Goal: Entertainment & Leisure: Consume media (video, audio)

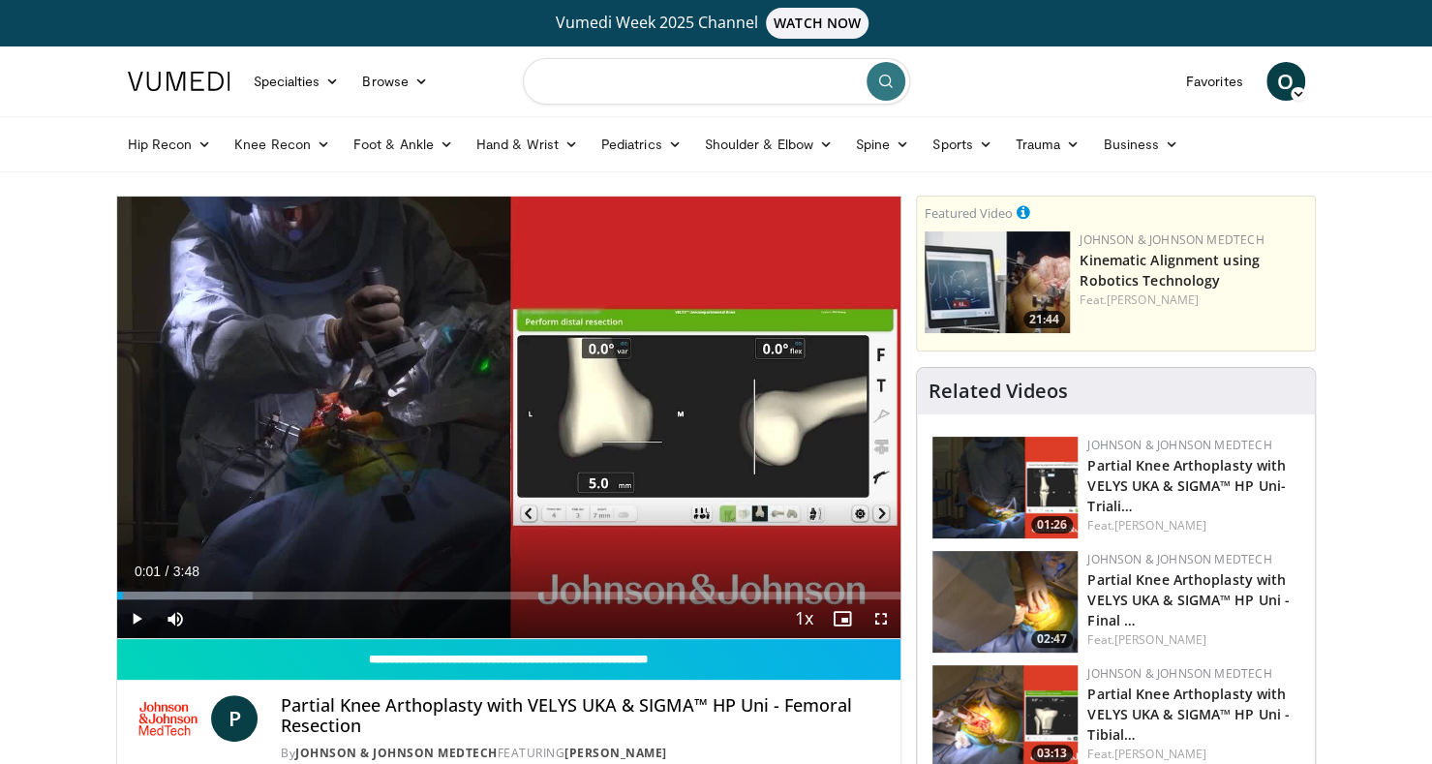
click at [629, 98] on input "Search topics, interventions" at bounding box center [716, 81] width 387 height 46
type input "**********"
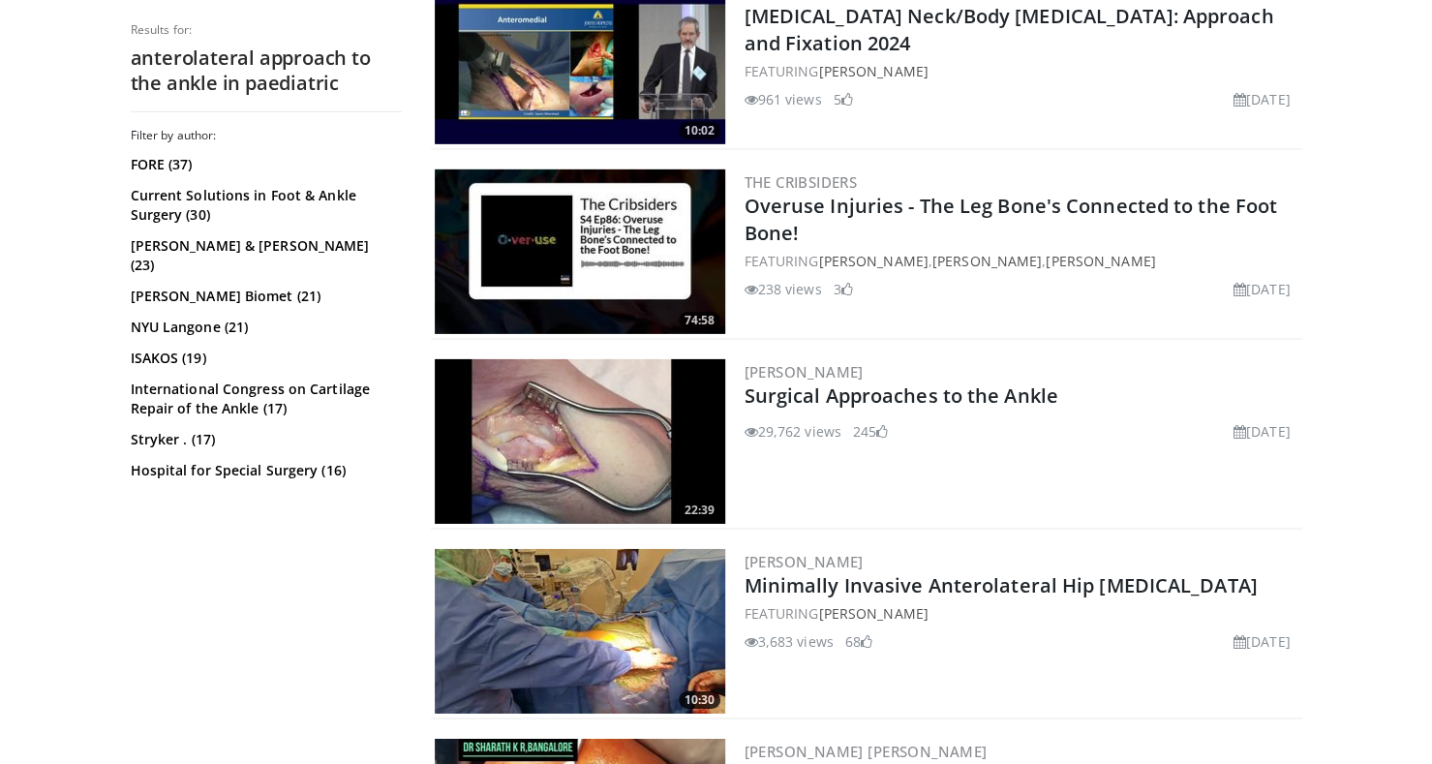
scroll to position [3513, 0]
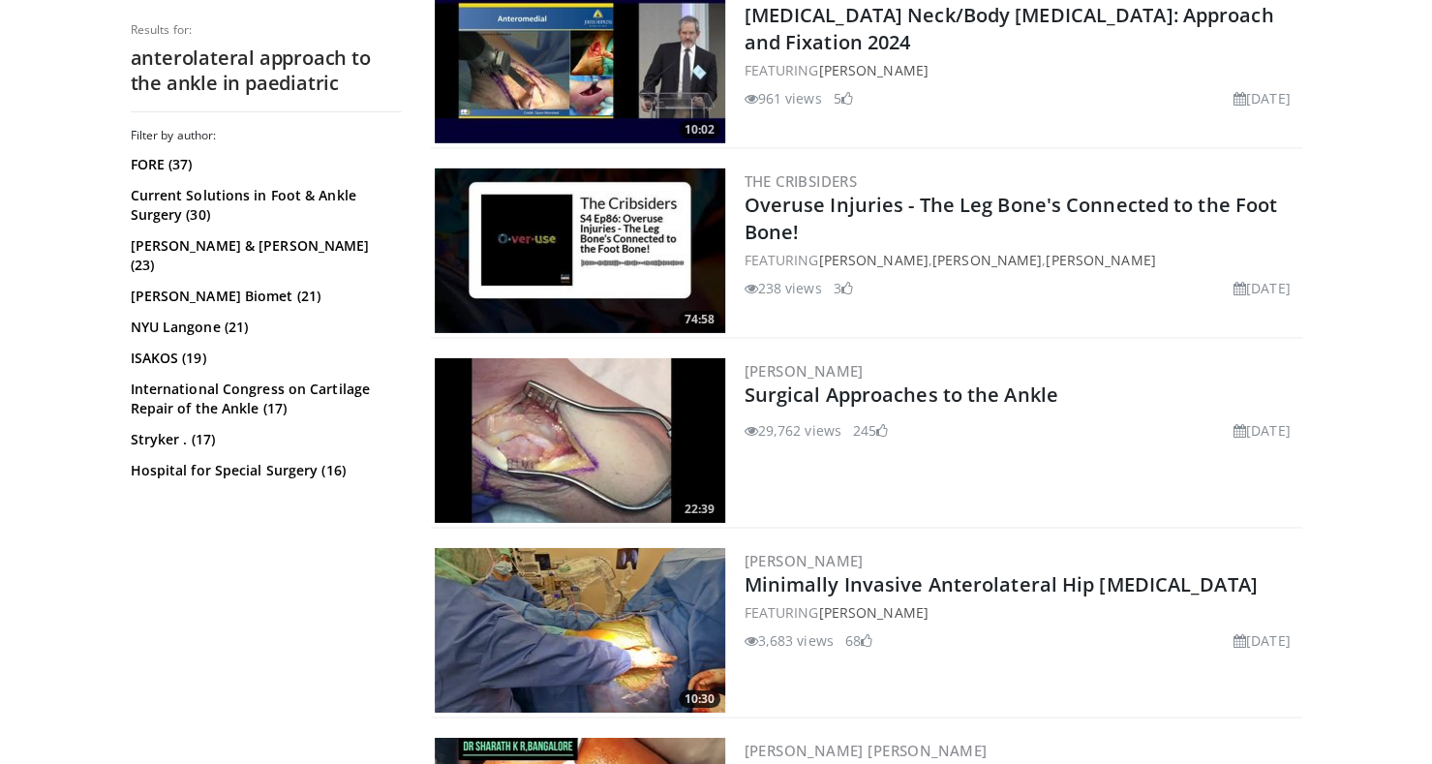
click at [558, 412] on img at bounding box center [580, 440] width 290 height 165
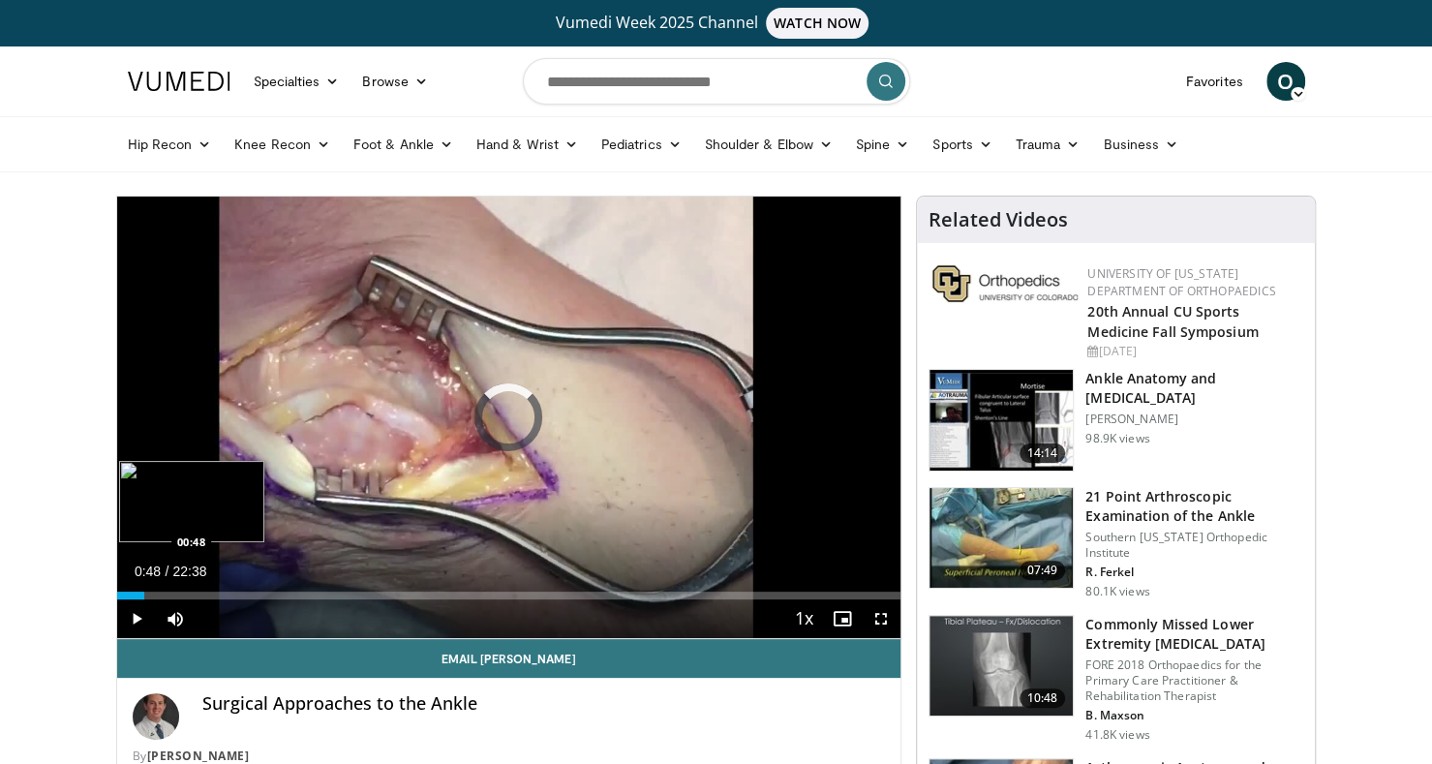
click at [143, 595] on div "Loaded : 0.00% 00:48 00:48" at bounding box center [509, 596] width 784 height 8
click at [167, 591] on video-js "**********" at bounding box center [509, 418] width 784 height 443
click at [142, 594] on div "Loaded : 9.49% 01:07 00:45" at bounding box center [509, 596] width 784 height 8
click at [134, 595] on div "Progress Bar" at bounding box center [135, 596] width 2 height 8
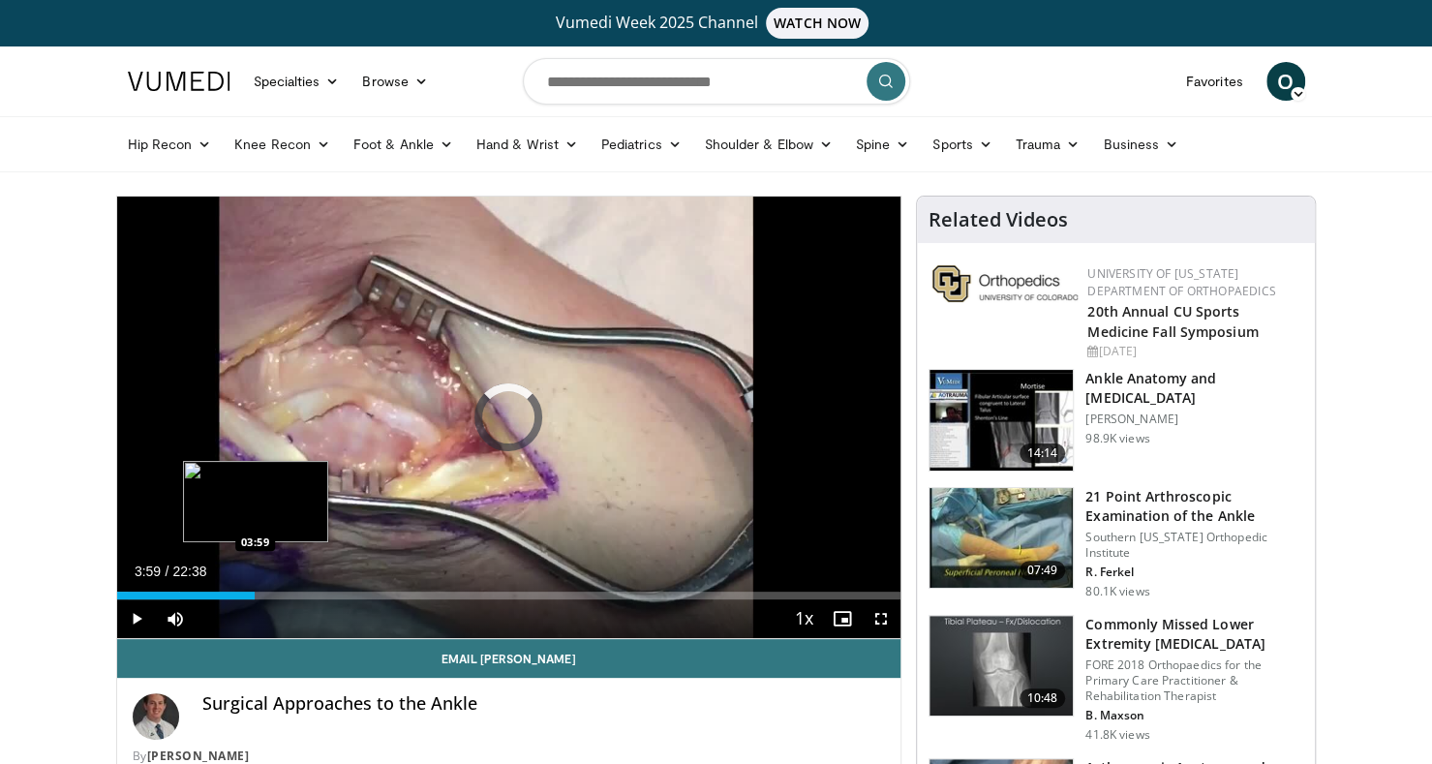
click at [254, 595] on div "Loaded : 8.03% 03:59 03:59" at bounding box center [509, 596] width 784 height 8
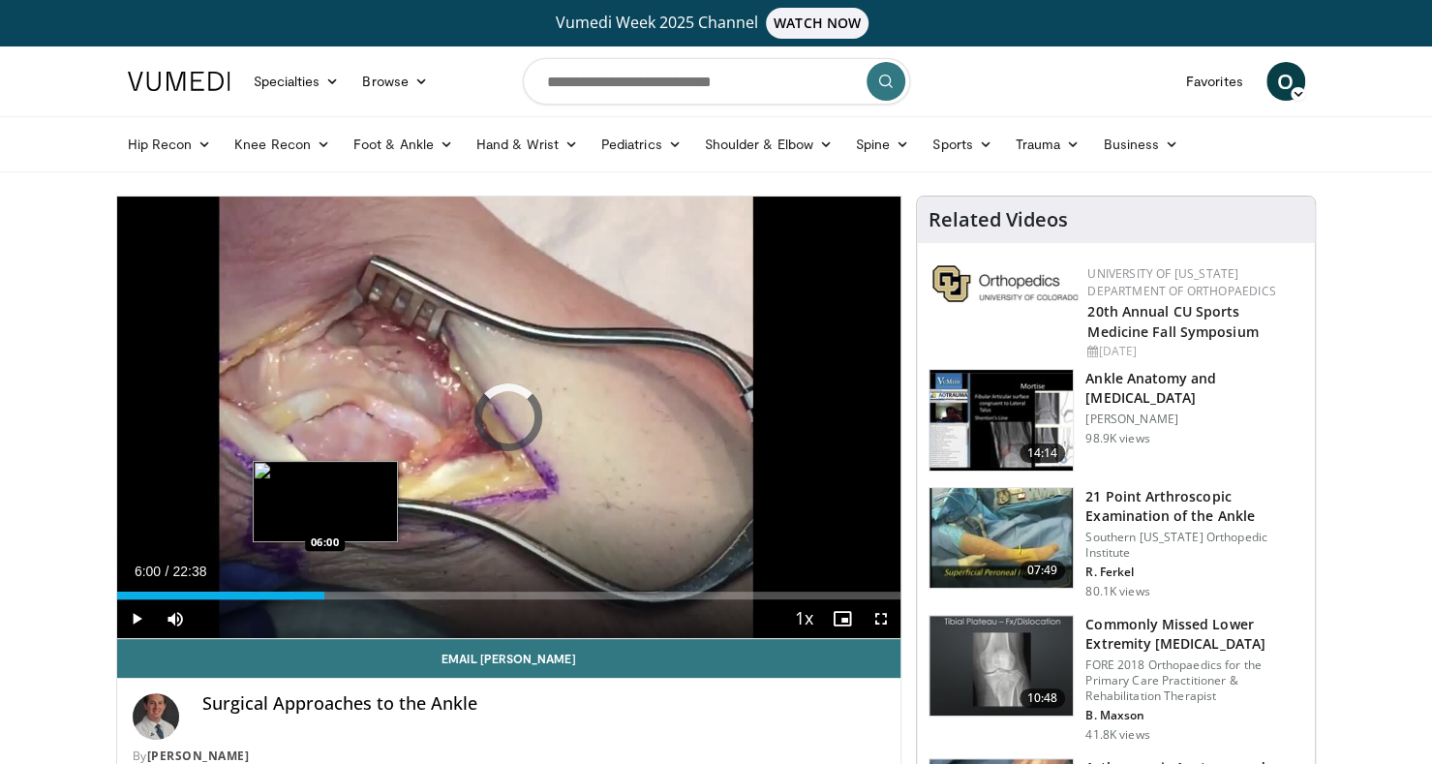
click at [323, 588] on div "Loaded : 22.64% 06:00 06:00" at bounding box center [509, 590] width 784 height 18
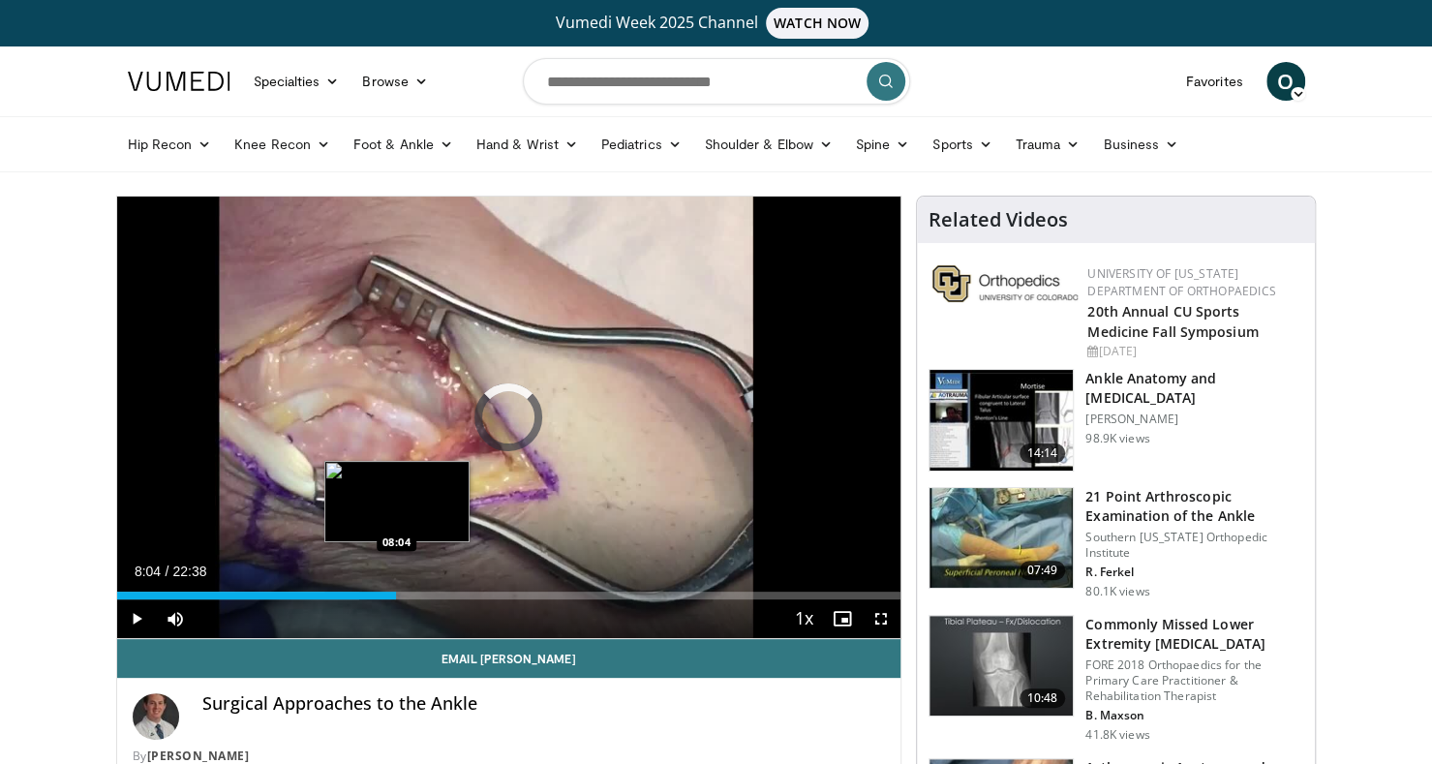
click at [396, 589] on div "Loaded : 30.96% 06:02 08:04" at bounding box center [509, 590] width 784 height 18
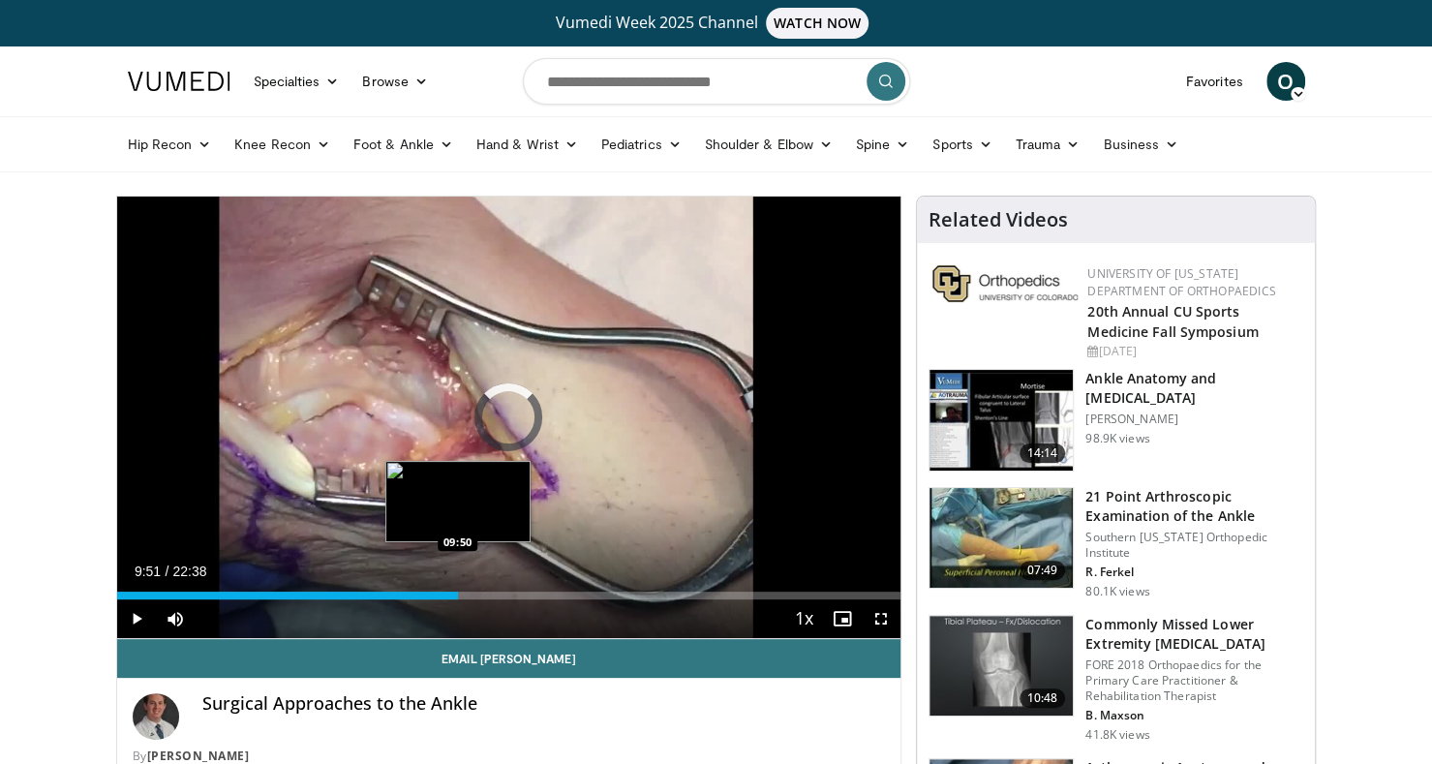
click at [457, 594] on div "Loaded : 0.00% 09:51 09:50" at bounding box center [509, 596] width 784 height 8
click at [426, 588] on div "Loaded : 48.94% 10:01 08:58" at bounding box center [509, 590] width 784 height 18
click at [440, 592] on div "Loaded : 44.22% 09:20 09:20" at bounding box center [509, 596] width 784 height 8
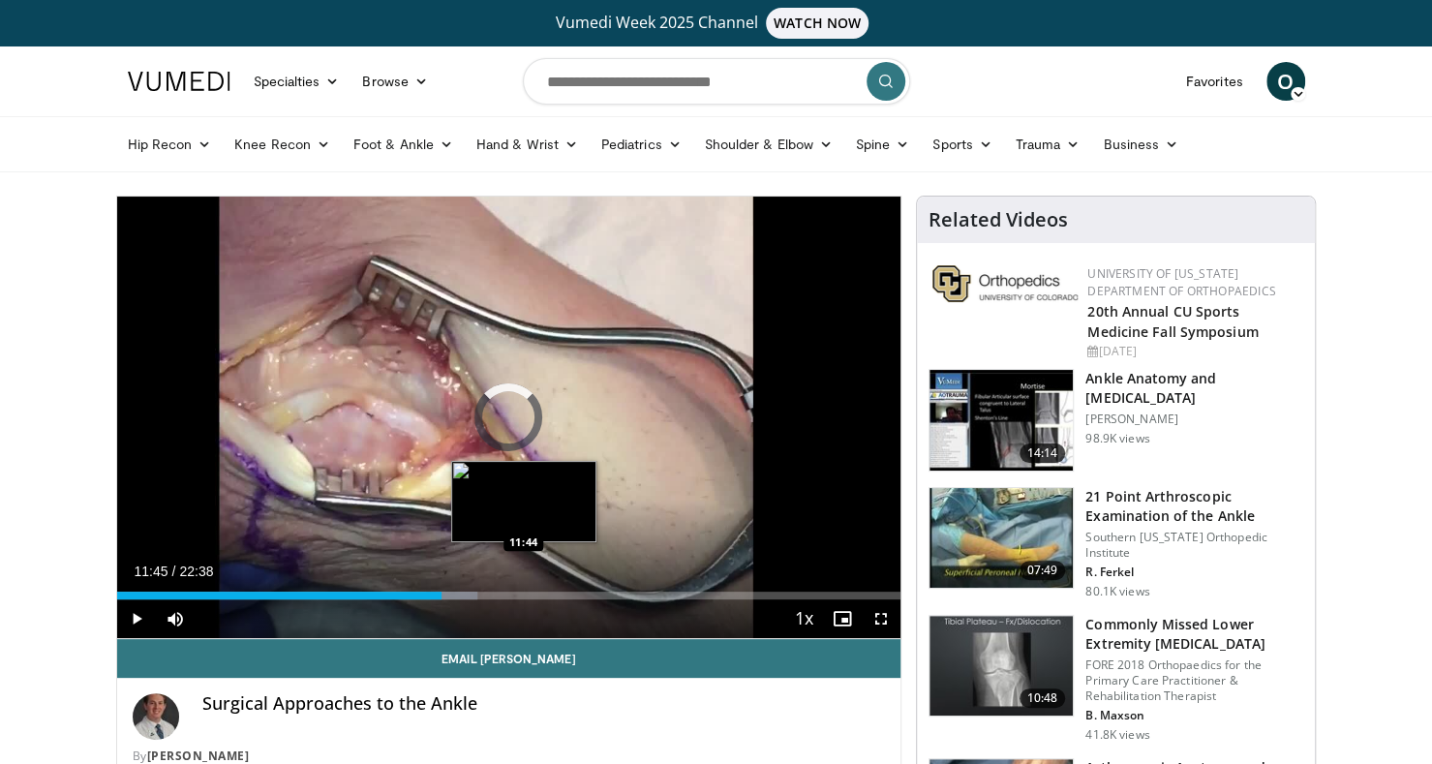
click at [523, 595] on div "Loaded : 46.01% 11:45 11:44" at bounding box center [509, 596] width 784 height 8
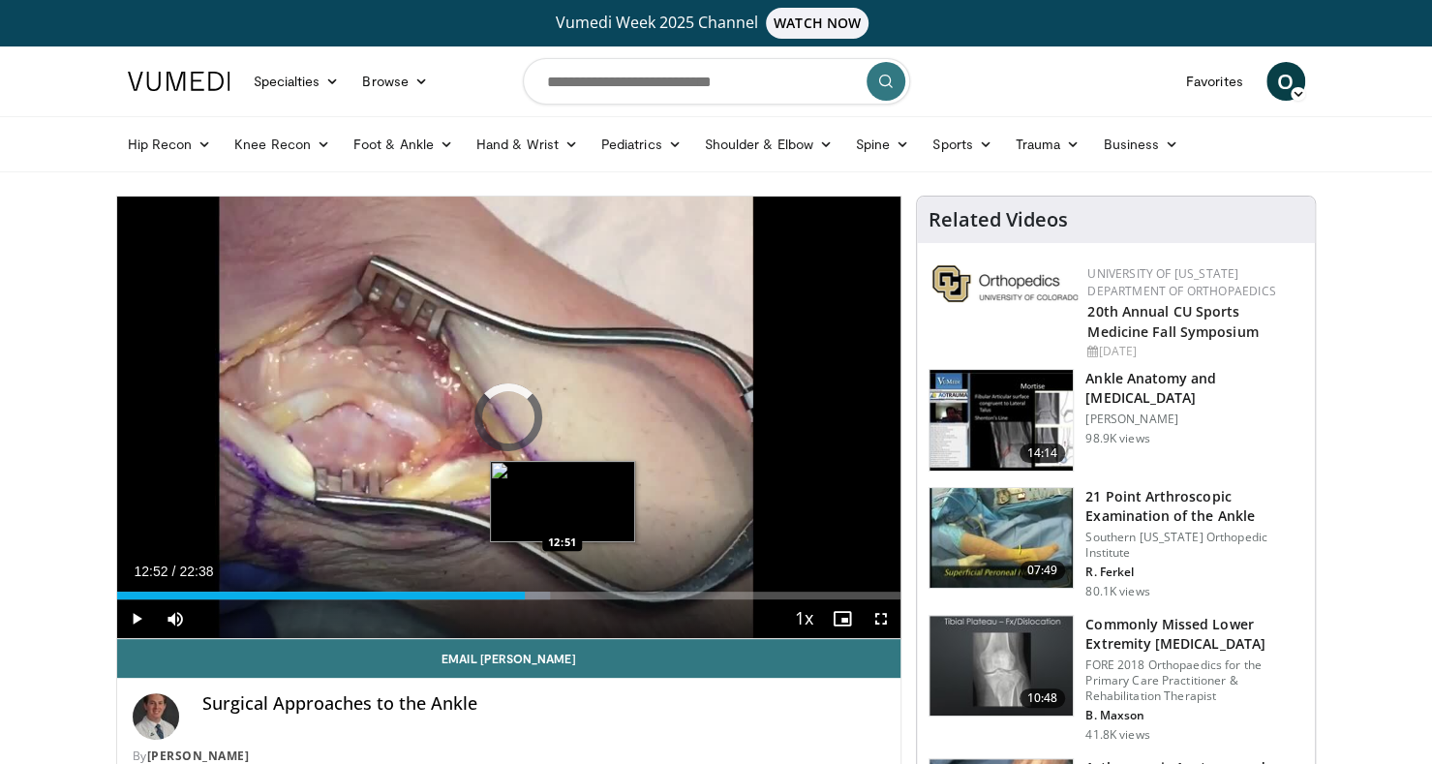
click at [562, 593] on div "Loaded : 55.28% 11:47 12:51" at bounding box center [509, 596] width 784 height 8
click at [598, 590] on div "Loaded : 58.23% 12:54 13:53" at bounding box center [509, 590] width 784 height 18
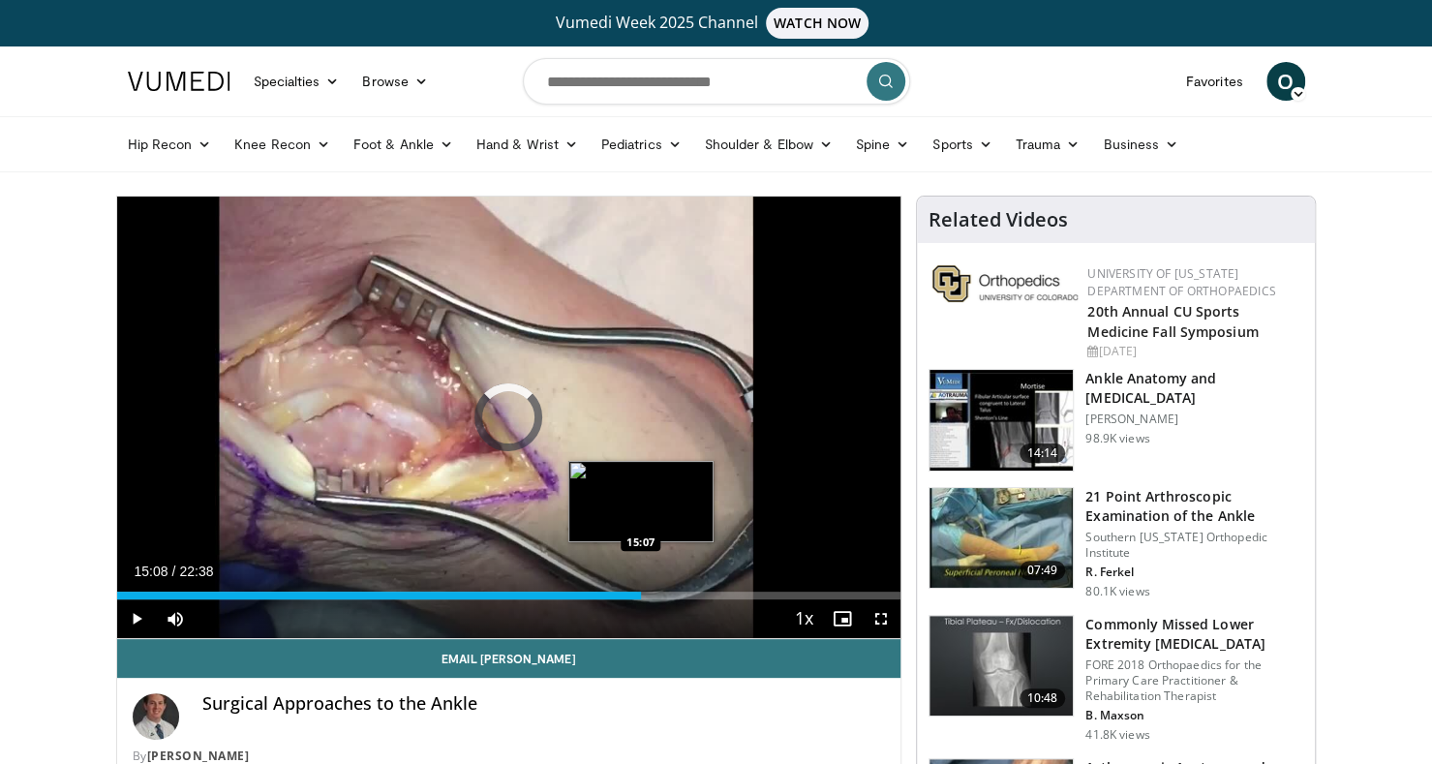
click at [641, 588] on div "Loaded : 66.33% 14:01 15:07" at bounding box center [509, 590] width 784 height 18
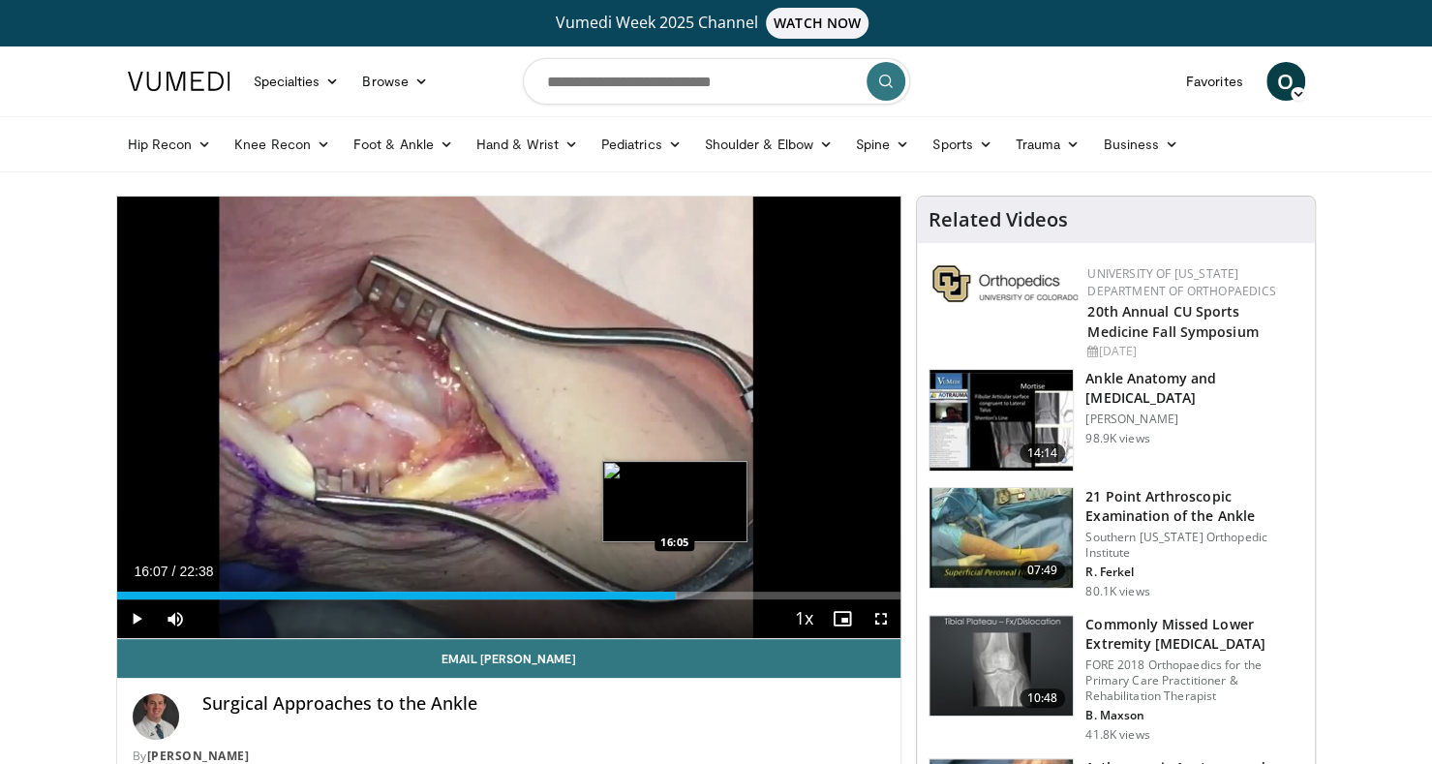
click at [674, 592] on div "Loaded : 71.49% 16:07 16:05" at bounding box center [509, 596] width 784 height 8
click at [707, 590] on div "Loaded : 75.92% 17:04 17:01" at bounding box center [509, 590] width 784 height 18
click at [697, 589] on div "Loaded : 80.34% 17:07 16:46" at bounding box center [509, 590] width 784 height 18
click at [680, 593] on div "16:17" at bounding box center [399, 596] width 565 height 8
click at [668, 594] on div "16:18" at bounding box center [399, 596] width 565 height 8
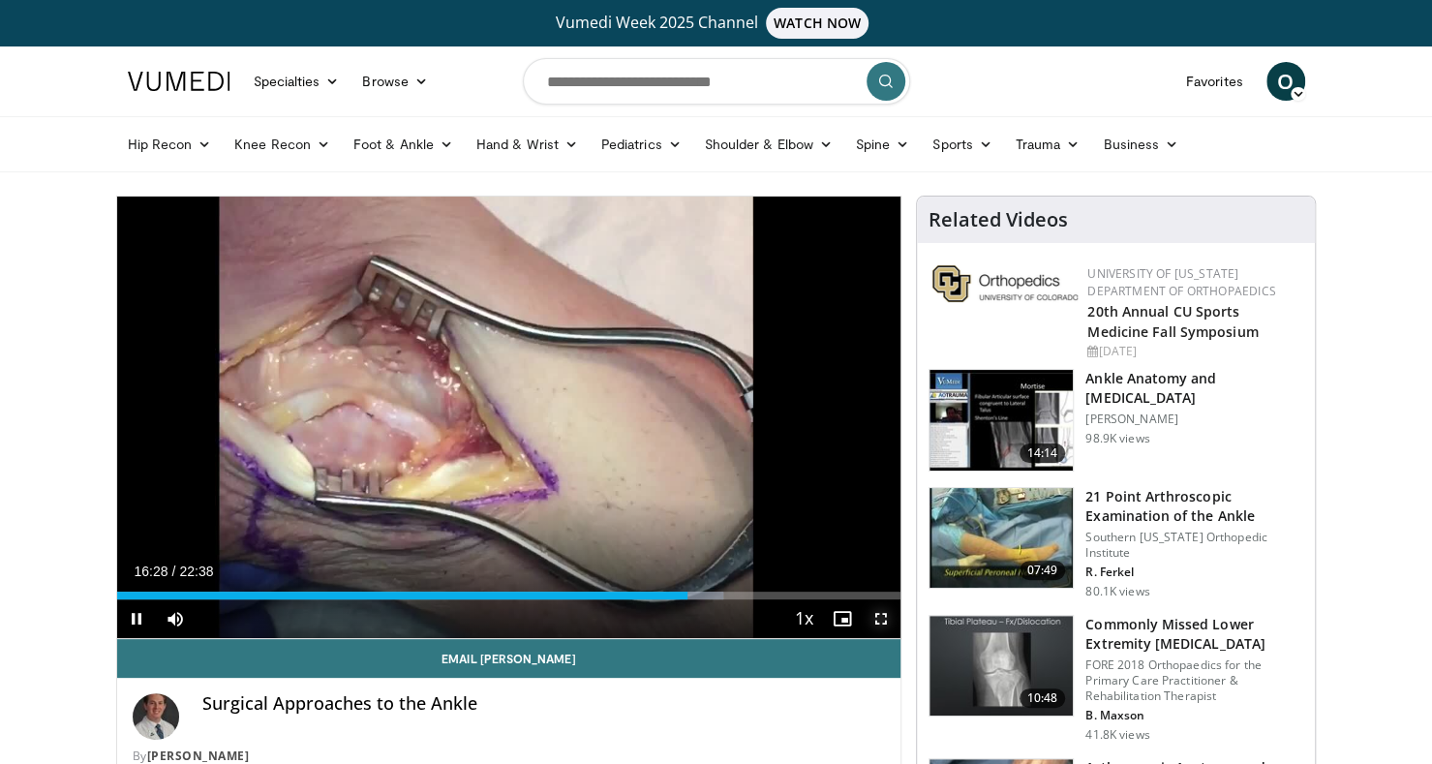
click at [880, 623] on span "Video Player" at bounding box center [881, 618] width 39 height 39
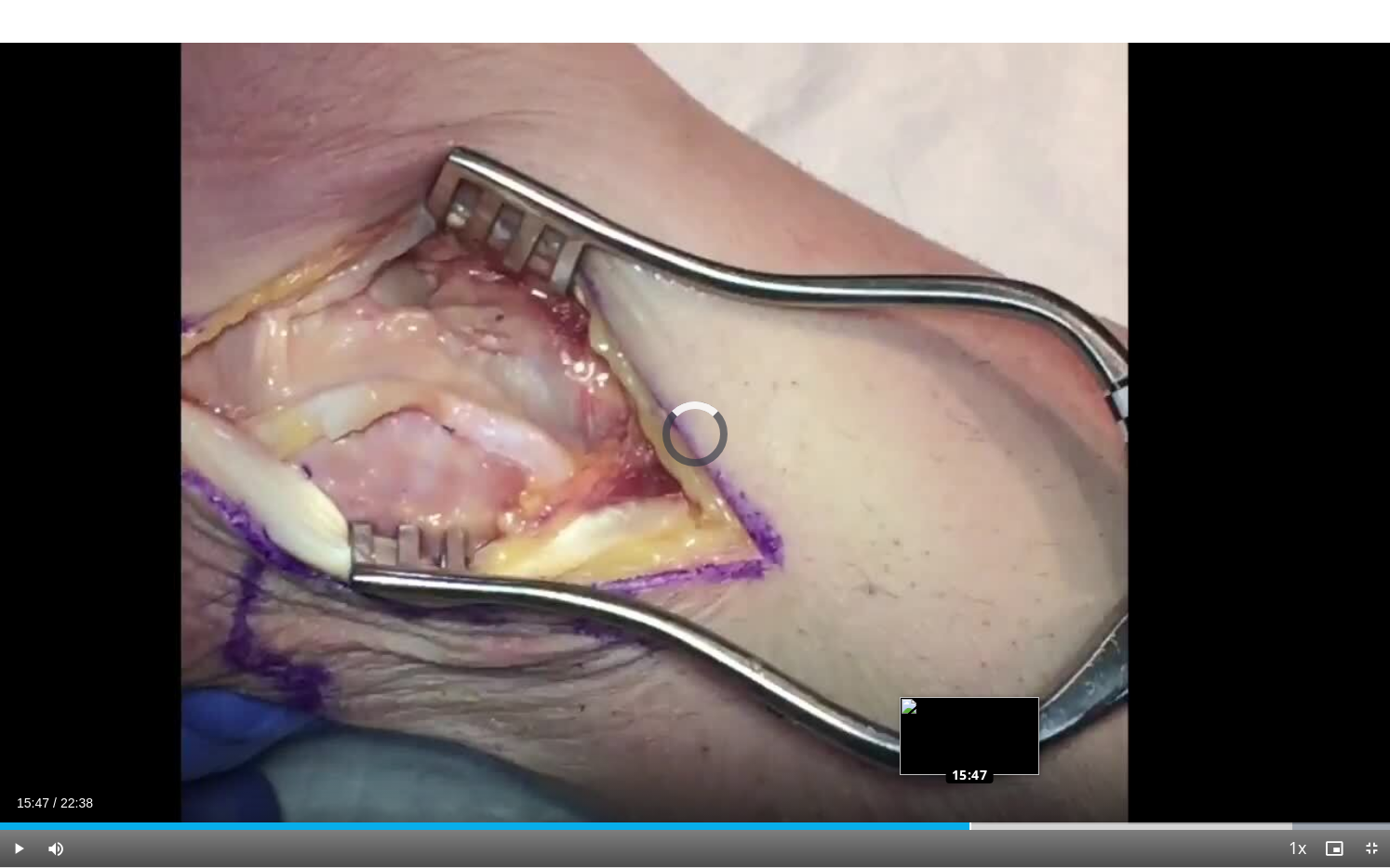
click at [969, 733] on div "Loaded : 100.00% 15:47 15:47" at bounding box center [695, 827] width 1390 height 8
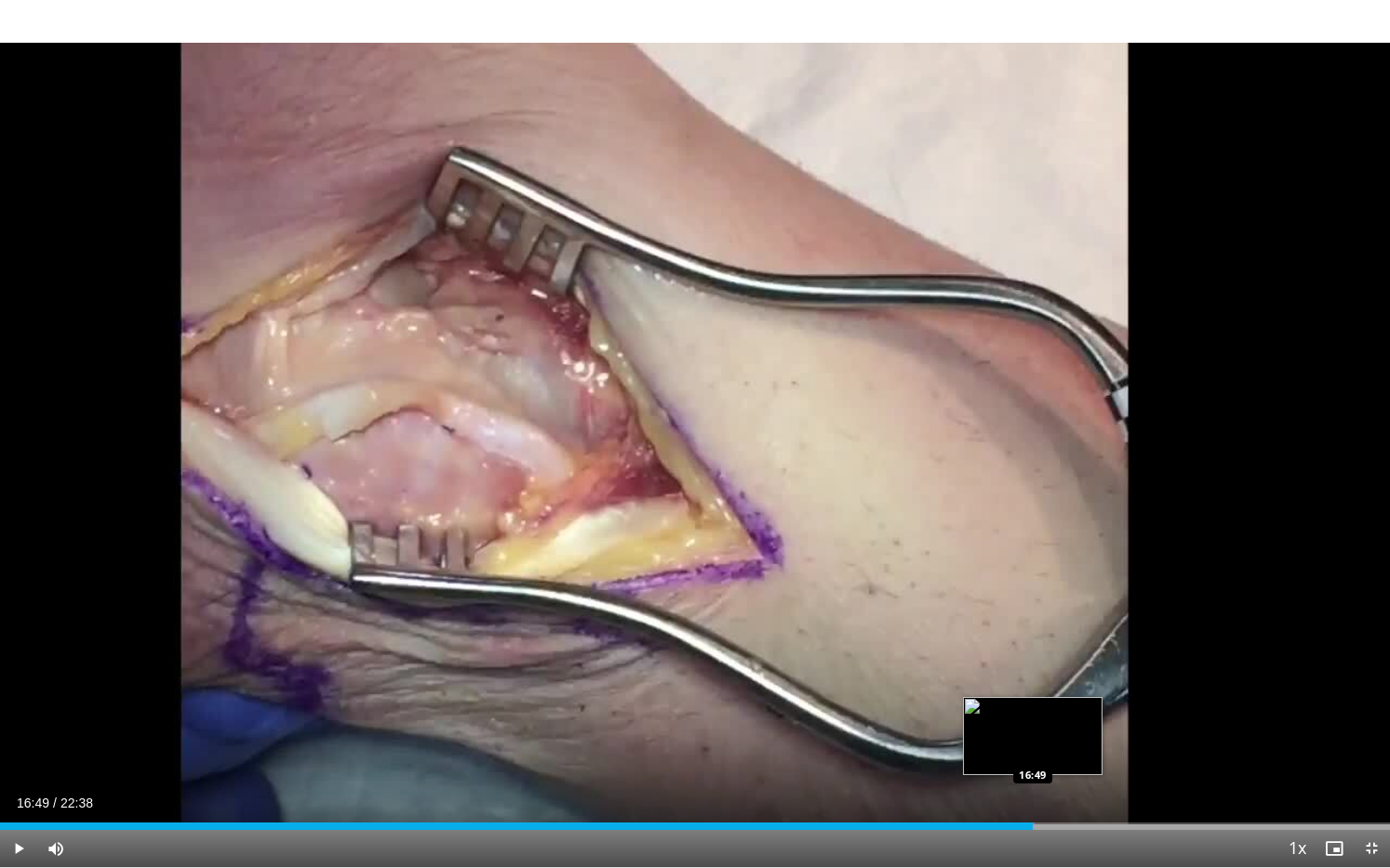
click at [1033, 733] on div "Loaded : 74.44% 15:49 16:49" at bounding box center [695, 821] width 1390 height 17
click at [1028, 733] on div "Loaded : 79.60% 16:55 16:44" at bounding box center [695, 827] width 1390 height 8
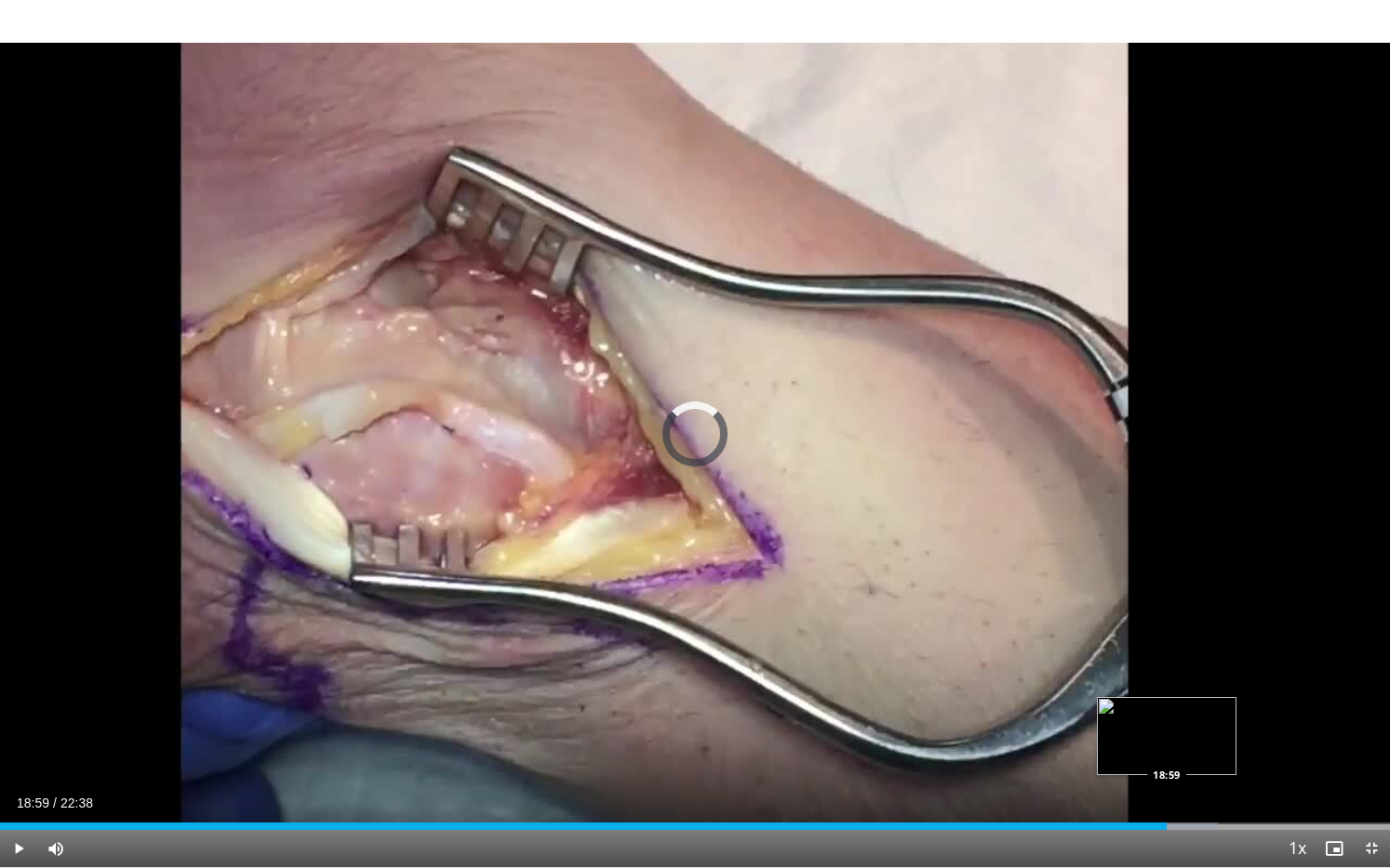
click at [1166, 733] on div "Loaded : 87.65% 18:41 18:59" at bounding box center [695, 827] width 1390 height 8
click at [1192, 733] on div "Progress Bar" at bounding box center [1187, 827] width 101 height 8
click at [1214, 733] on div "Progress Bar" at bounding box center [1210, 827] width 96 height 8
click at [1205, 733] on div "Loaded : 92.03% 19:37 19:37" at bounding box center [695, 827] width 1390 height 8
